Goal: Transaction & Acquisition: Obtain resource

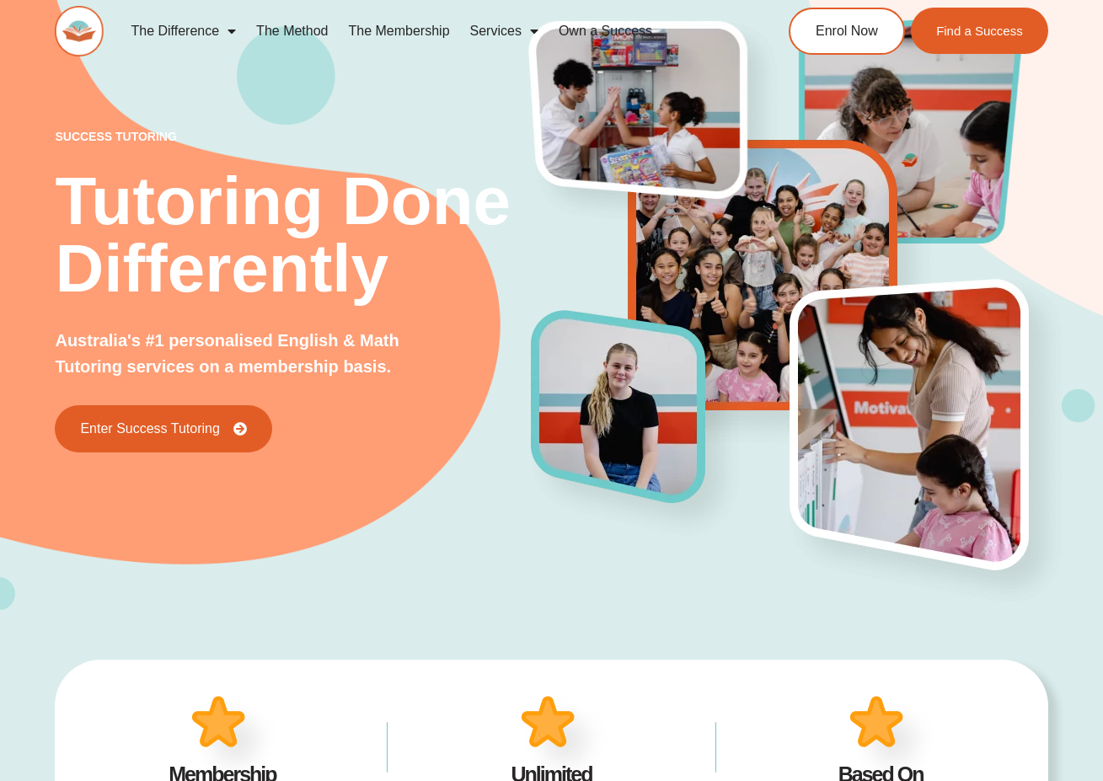
click at [185, 35] on link "The Difference" at bounding box center [184, 31] width 126 height 39
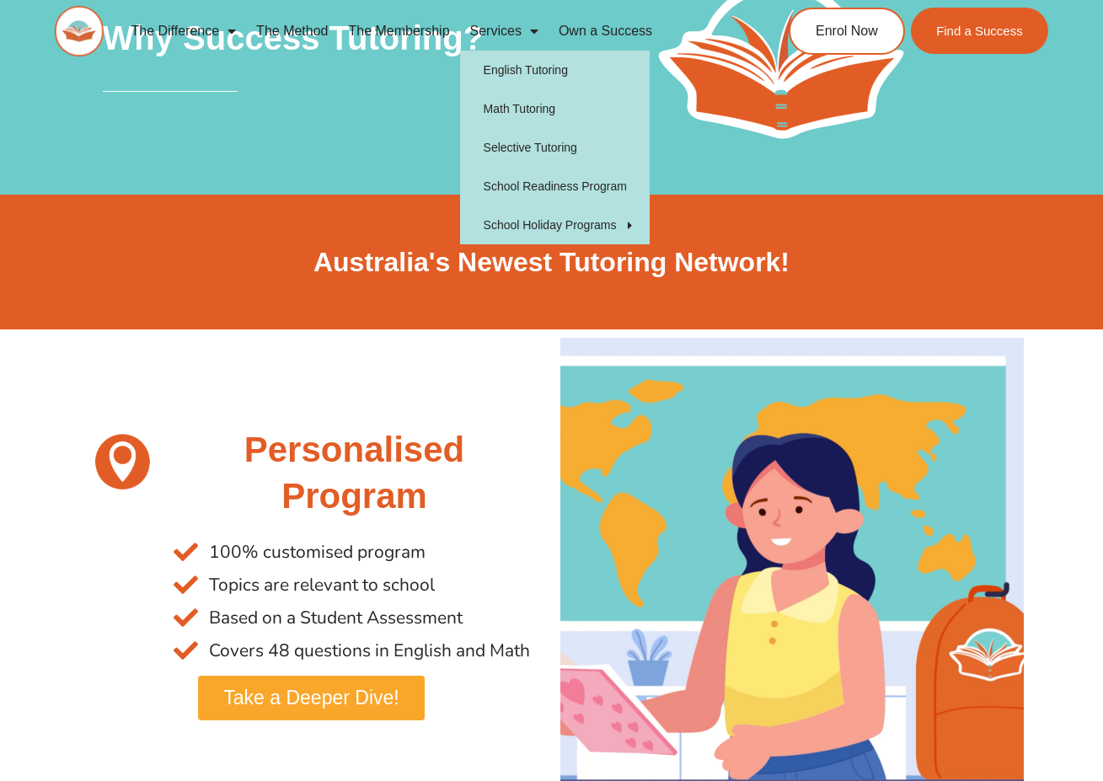
click at [488, 33] on link "Services" at bounding box center [504, 31] width 88 height 39
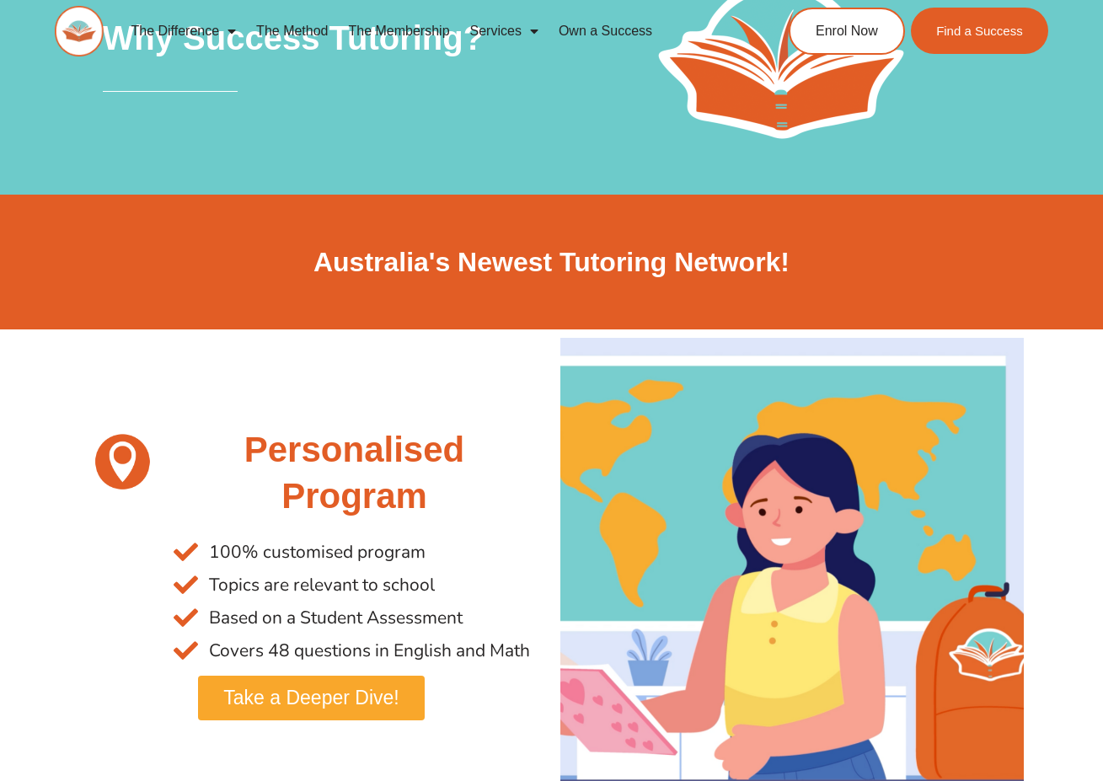
click at [488, 33] on link "Services" at bounding box center [504, 31] width 88 height 39
click at [380, 26] on link "The Membership" at bounding box center [399, 31] width 121 height 39
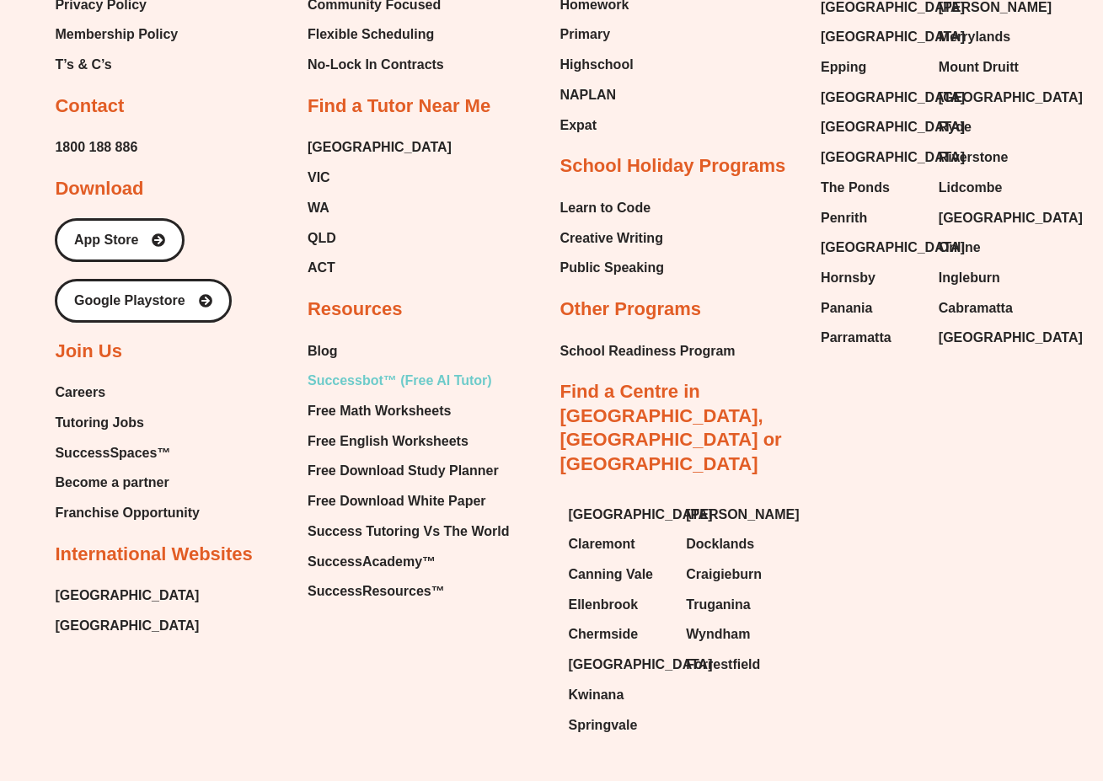
scroll to position [4389, 0]
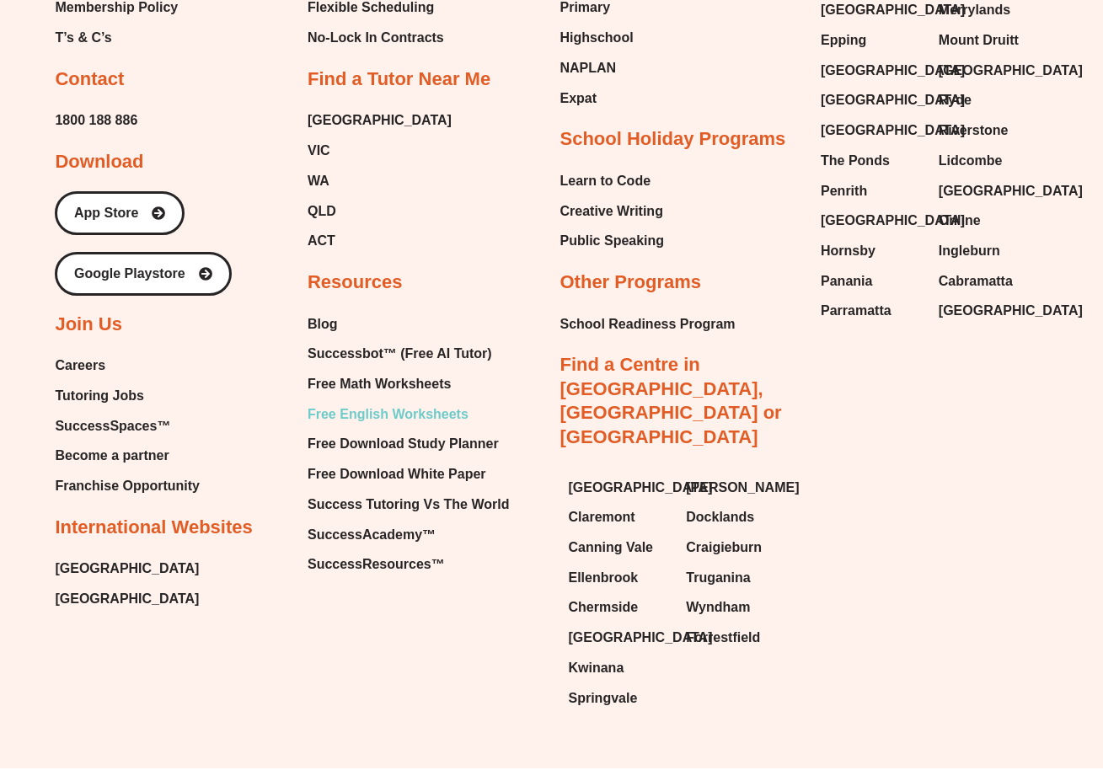
click at [342, 402] on span "Free English Worksheets" at bounding box center [388, 414] width 161 height 25
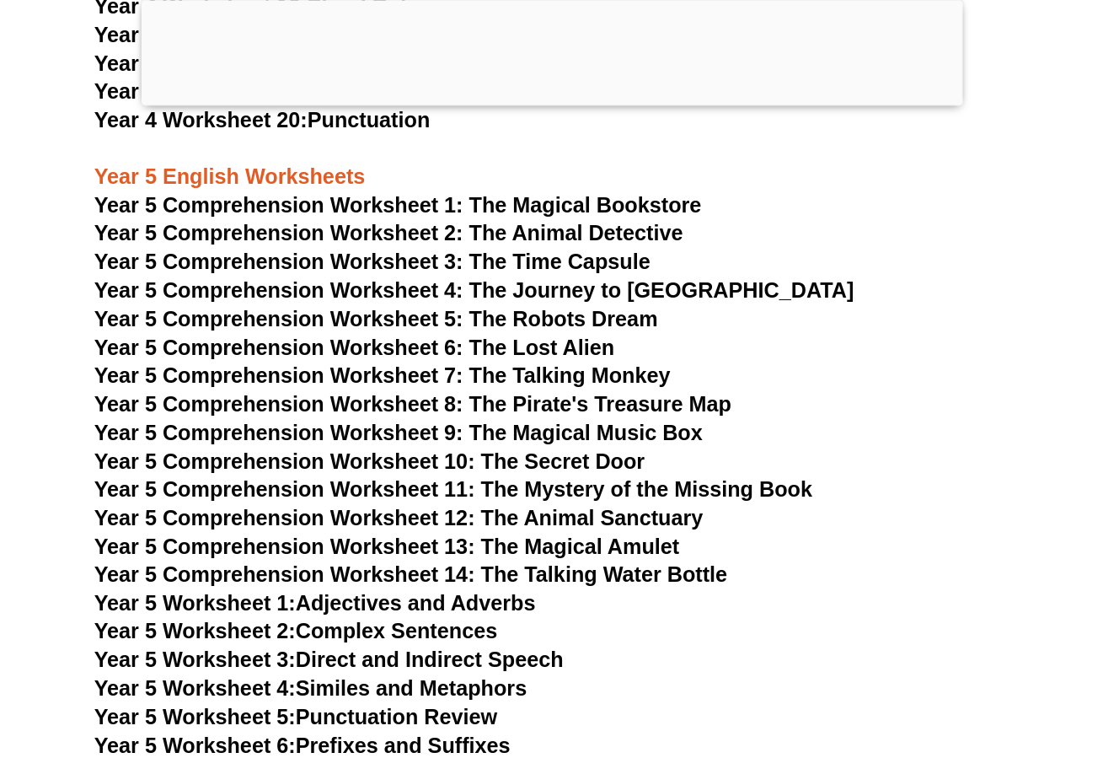
scroll to position [7718, 0]
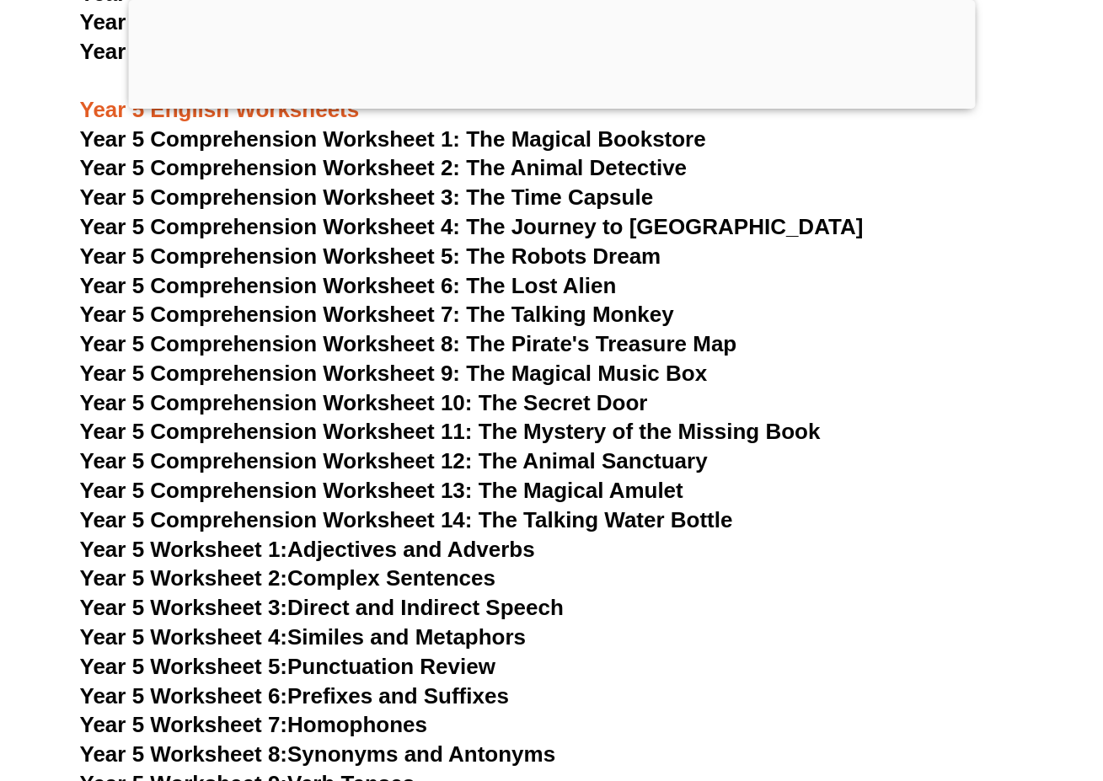
click at [288, 771] on span "Year 5 Worksheet 9:" at bounding box center [184, 783] width 208 height 25
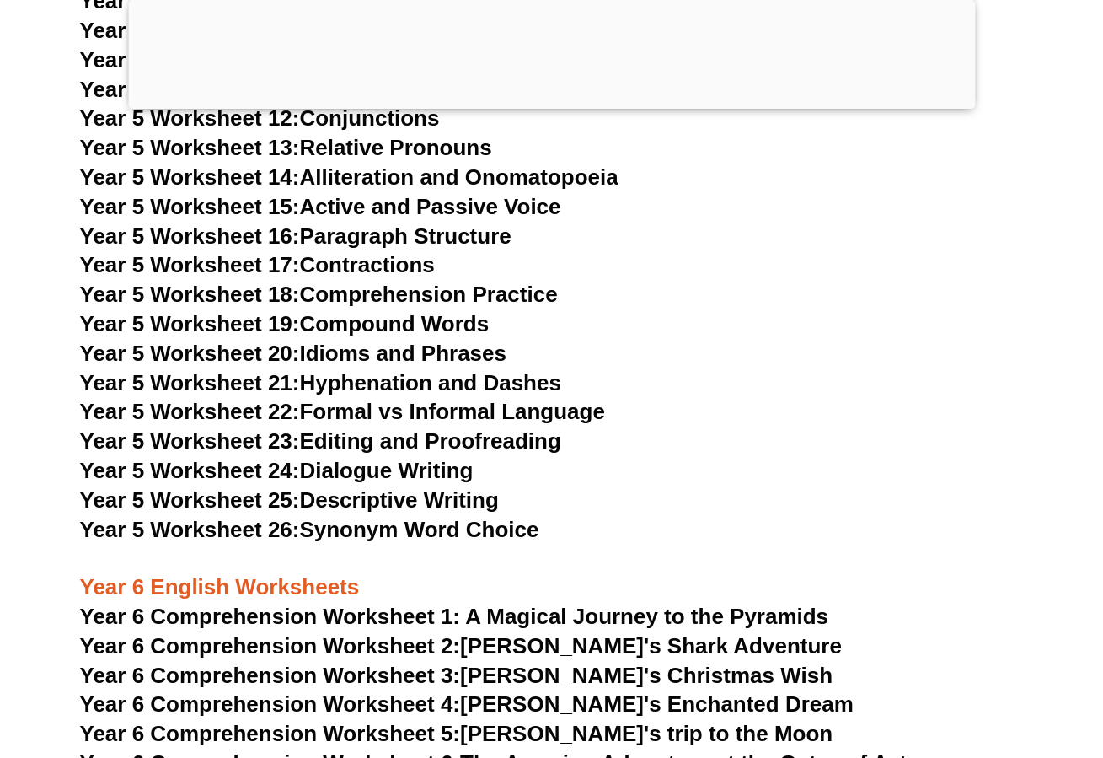
scroll to position [8630, 0]
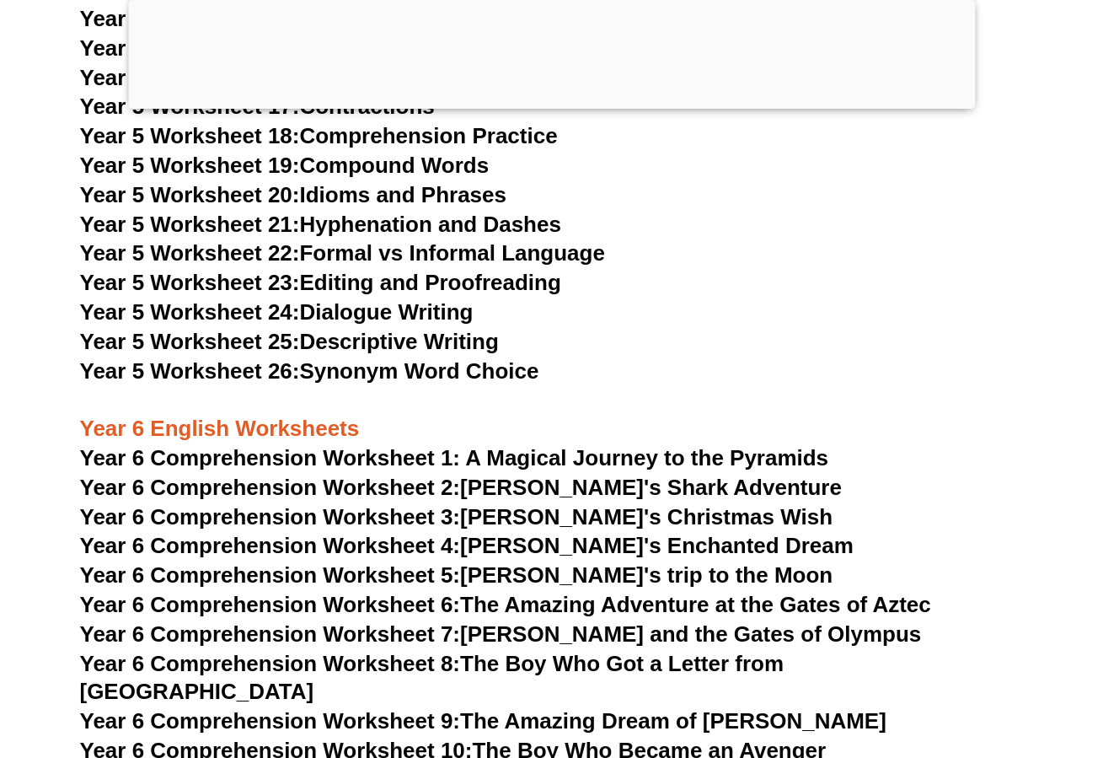
click at [346, 445] on span "Year 6 Comprehension Worksheet 1: A Magical Journey to the Pyramids" at bounding box center [454, 457] width 749 height 25
